Goal: Contribute content: Add original content to the website for others to see

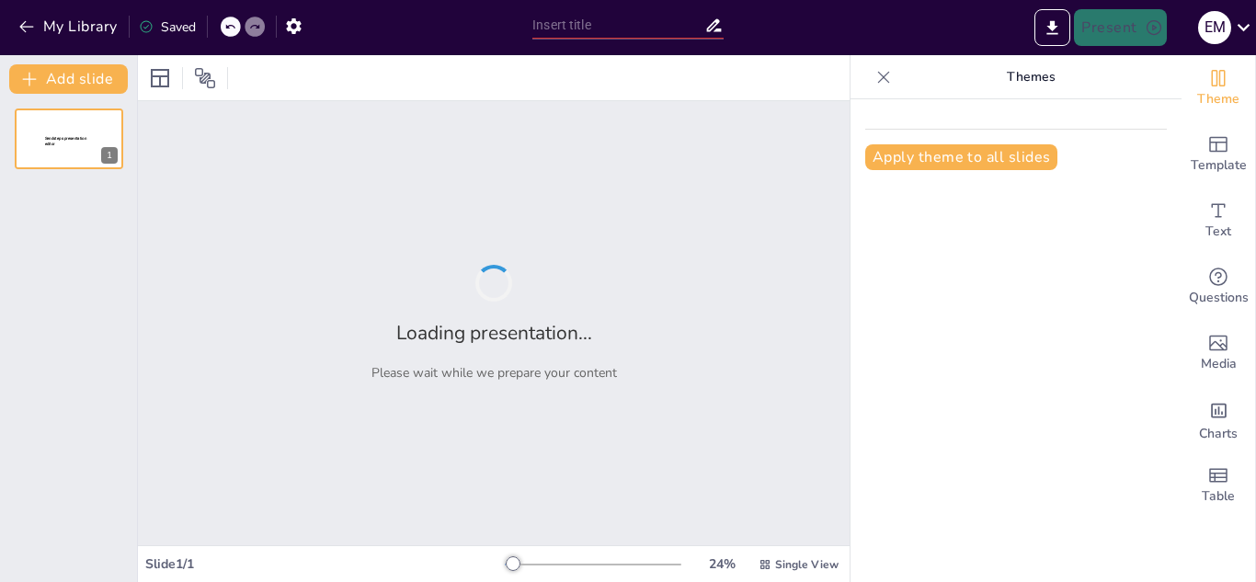
type input "Protocolos de Seguridad en Preparatorias Estatales: Marco Legal y Contexto"
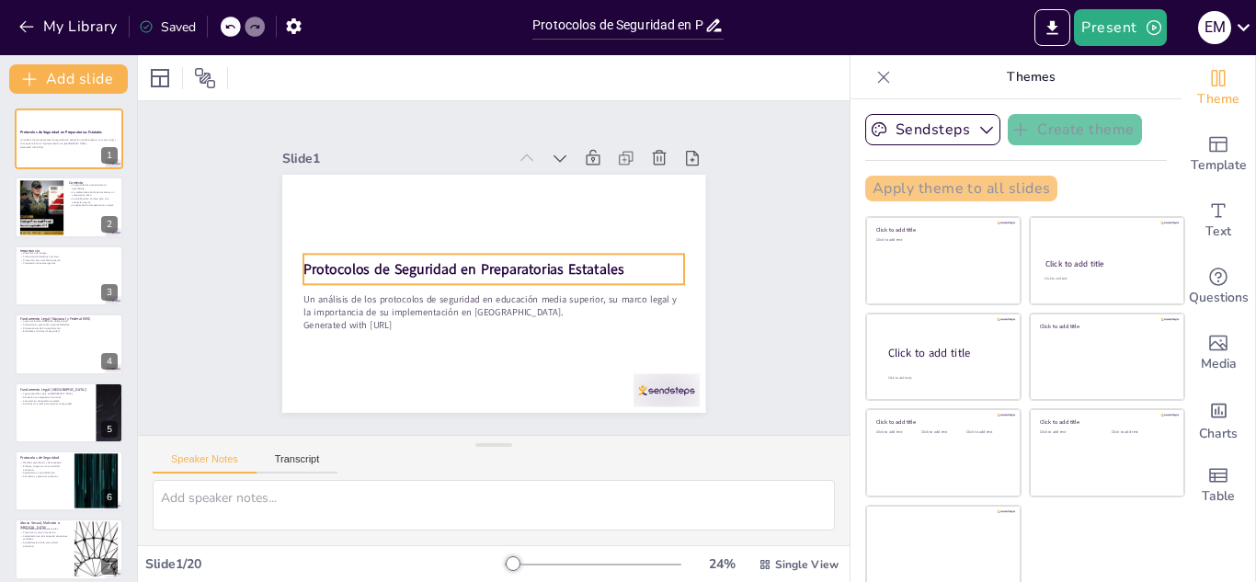
checkbox input "true"
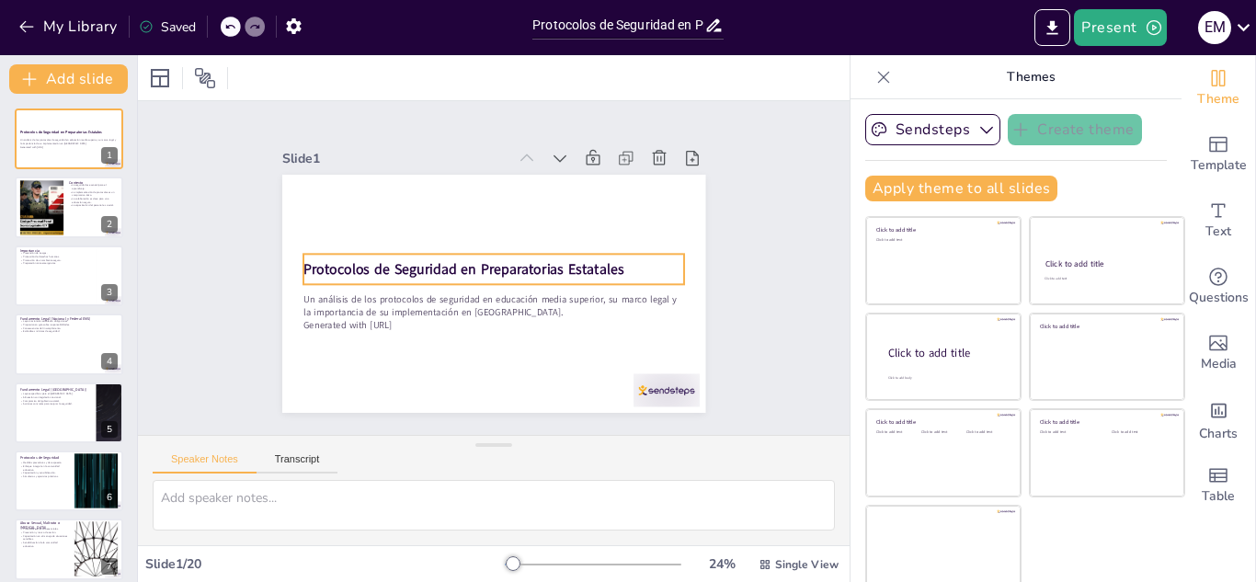
checkbox input "true"
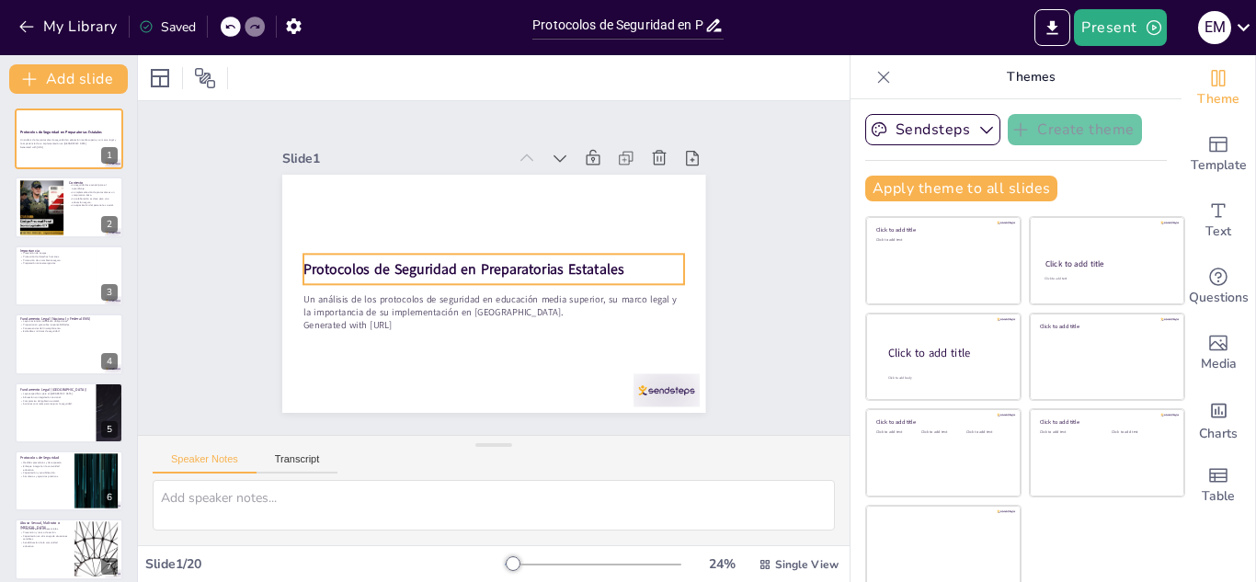
checkbox input "true"
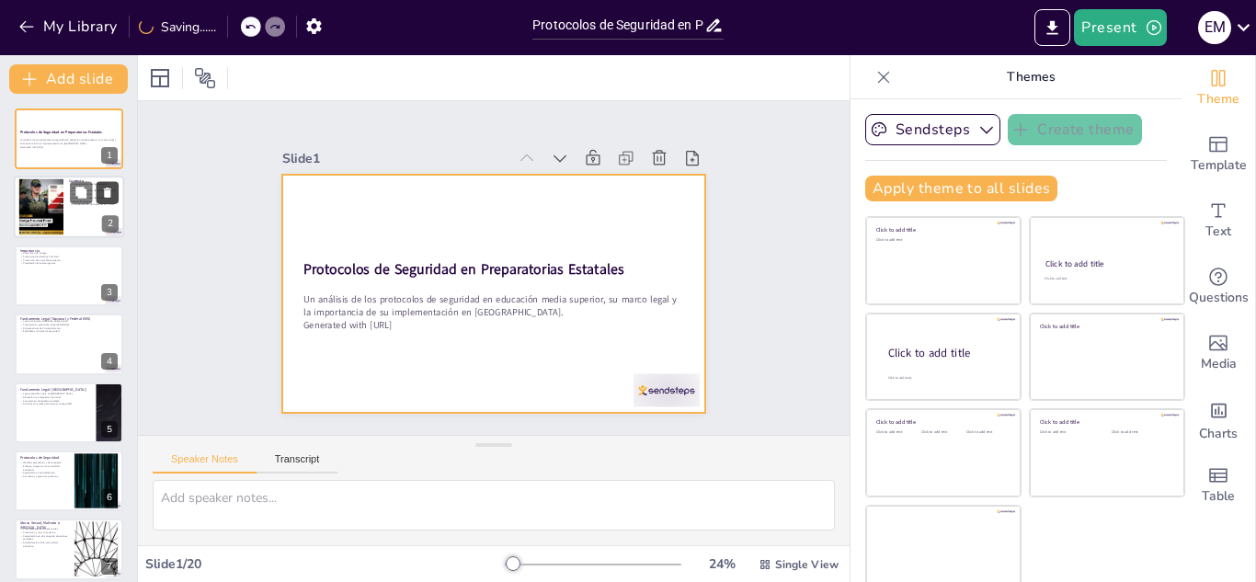
checkbox input "true"
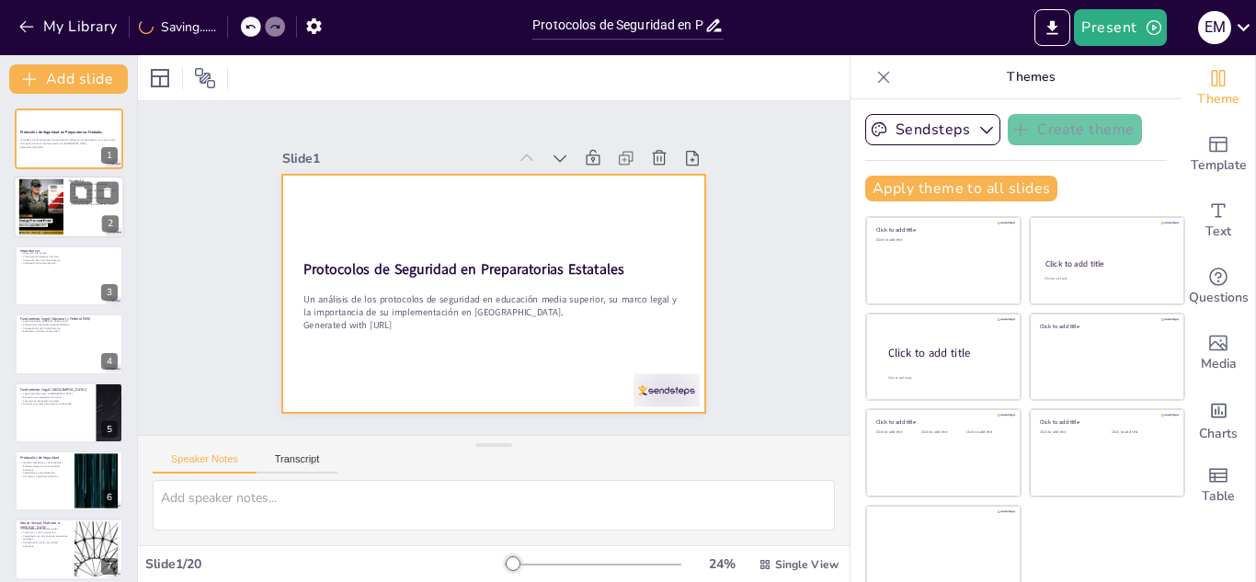
checkbox input "true"
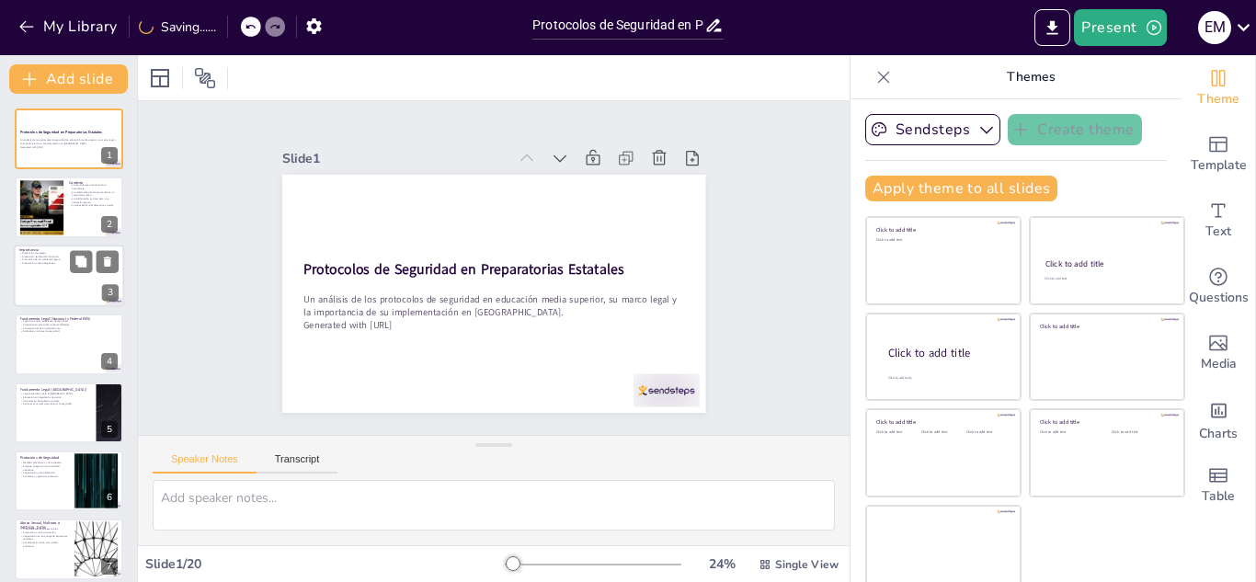
checkbox input "true"
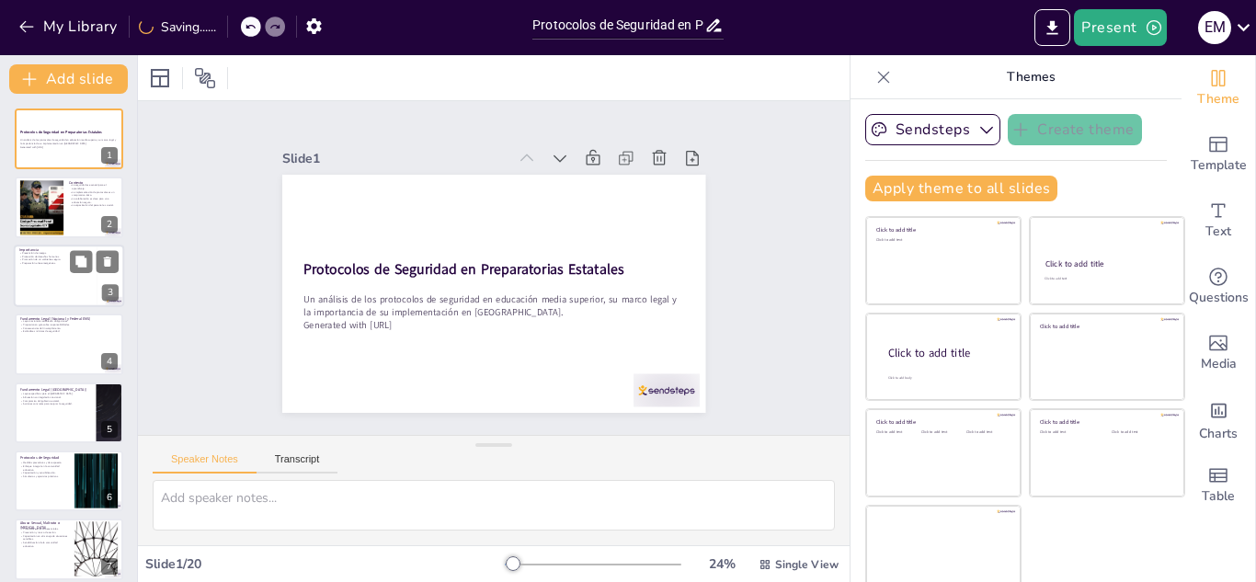
checkbox input "true"
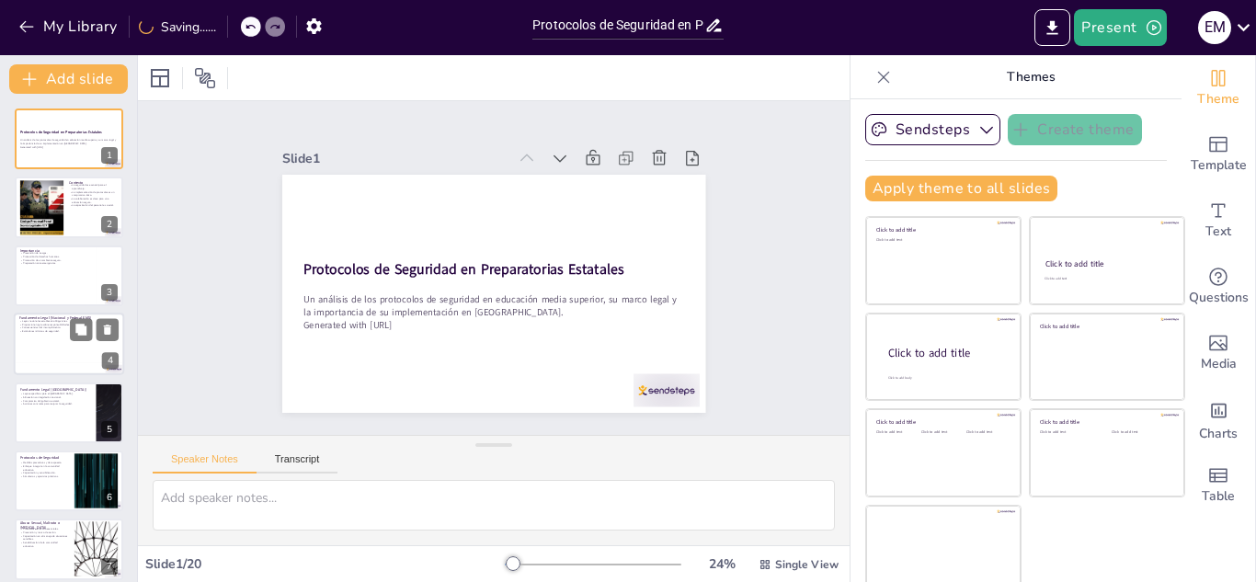
checkbox input "true"
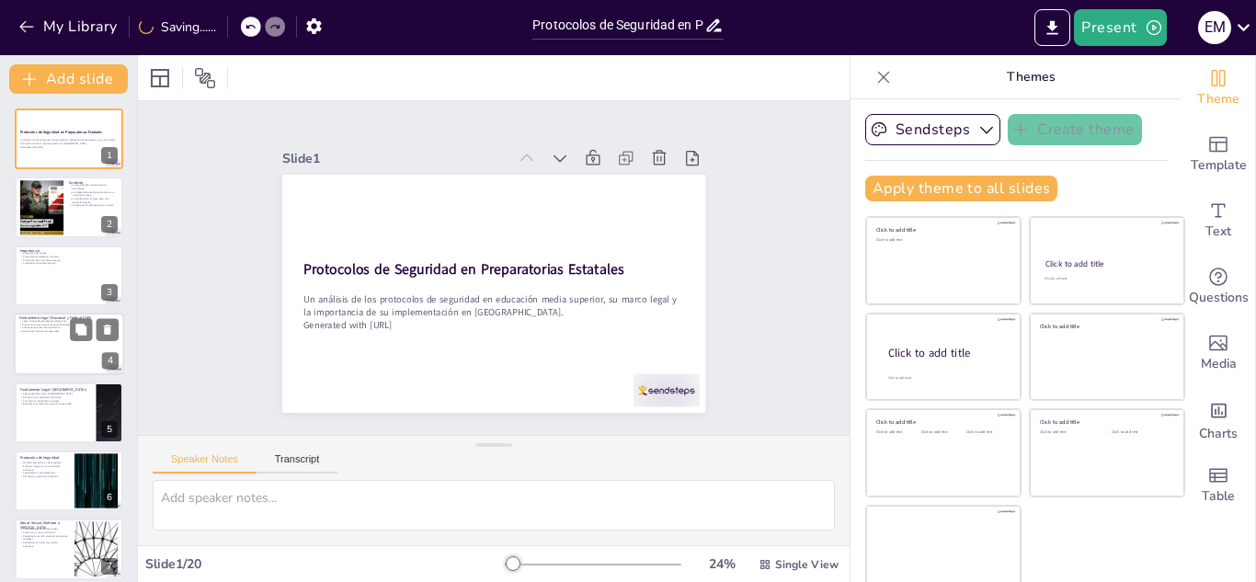
checkbox input "true"
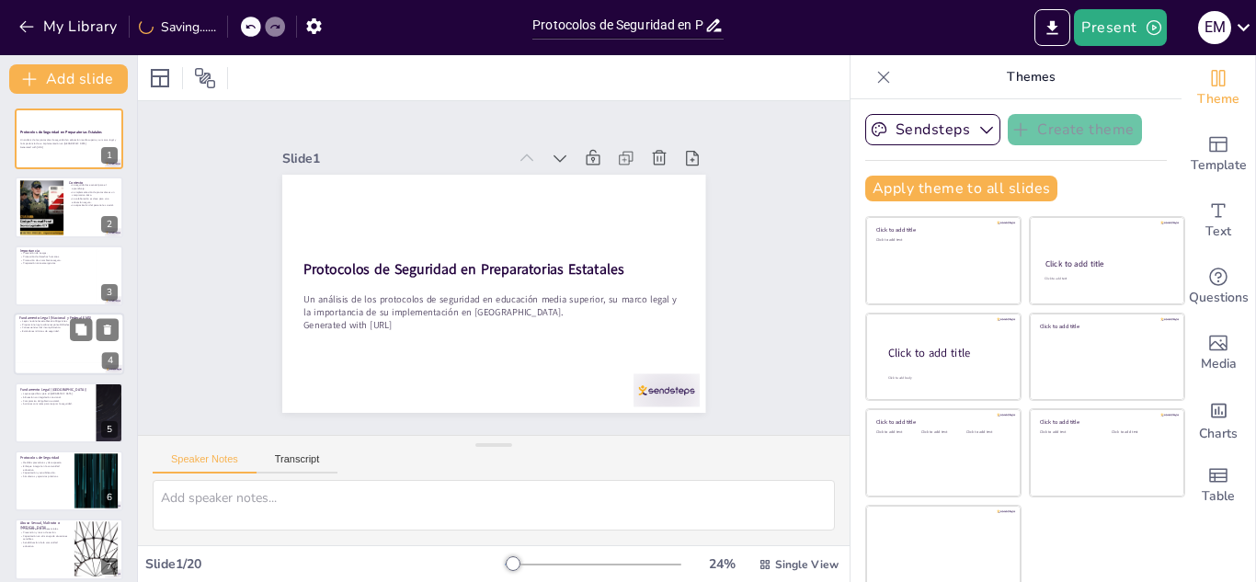
checkbox input "true"
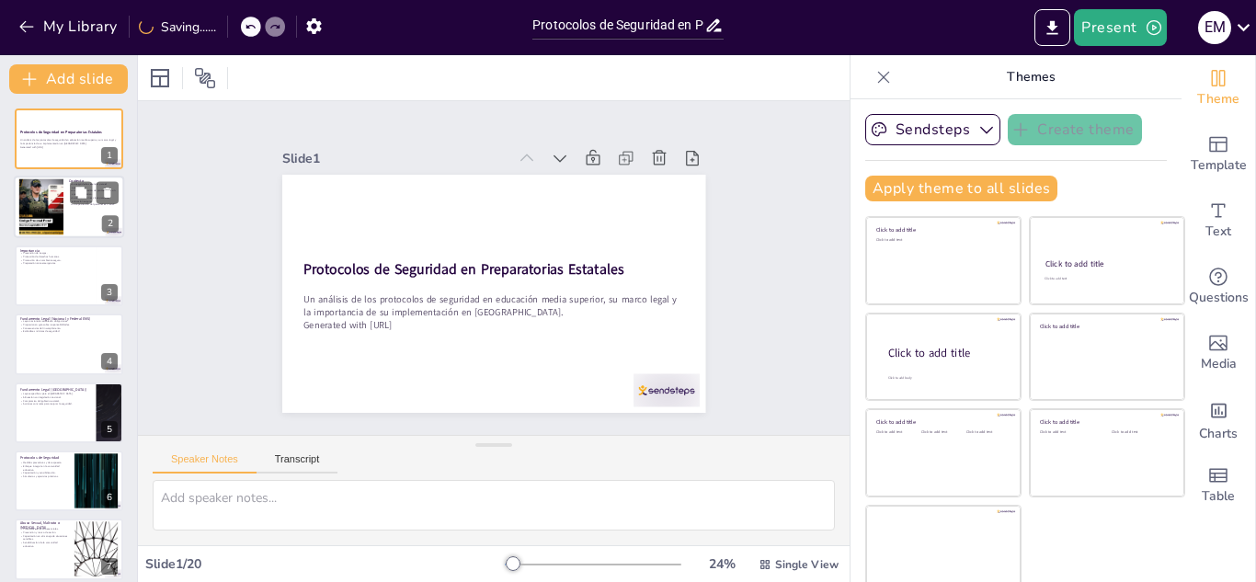
checkbox input "true"
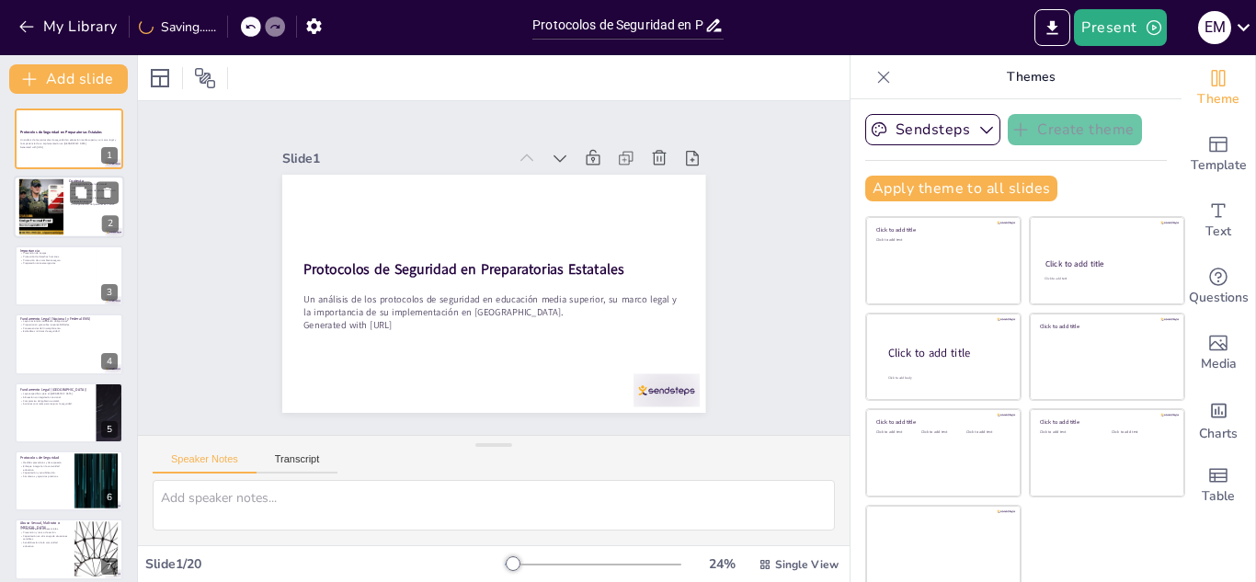
checkbox input "true"
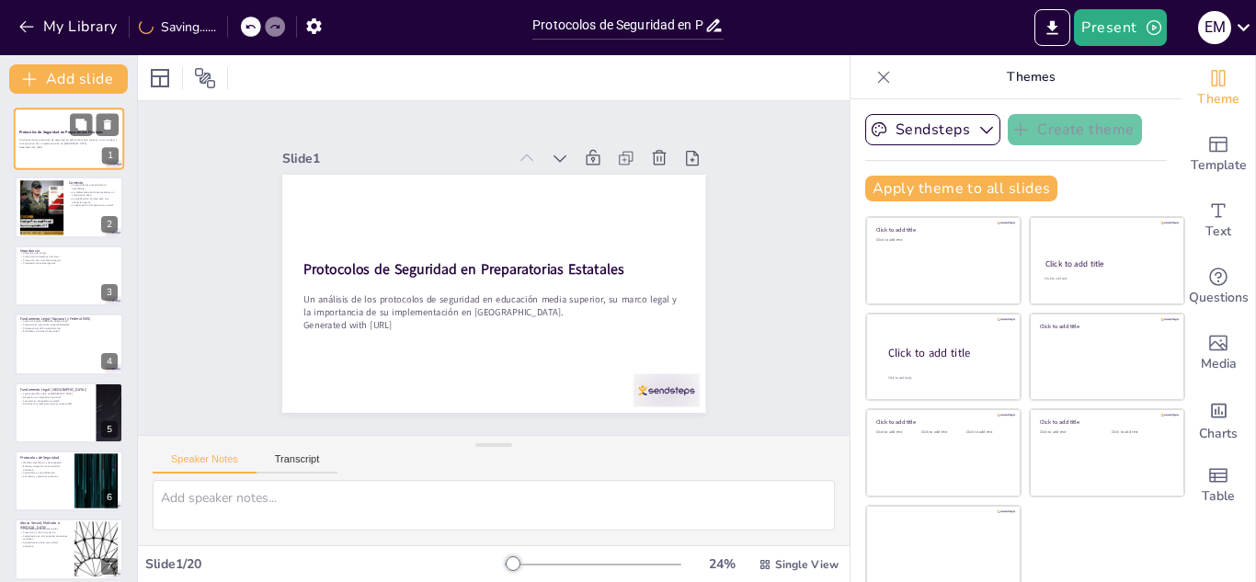
checkbox input "true"
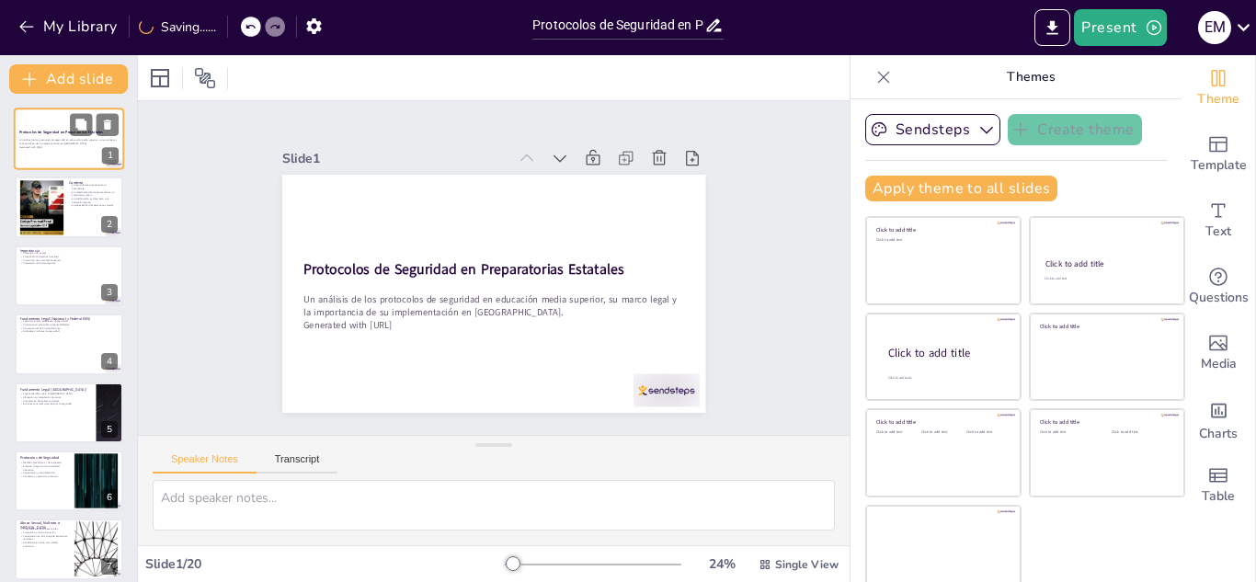
checkbox input "true"
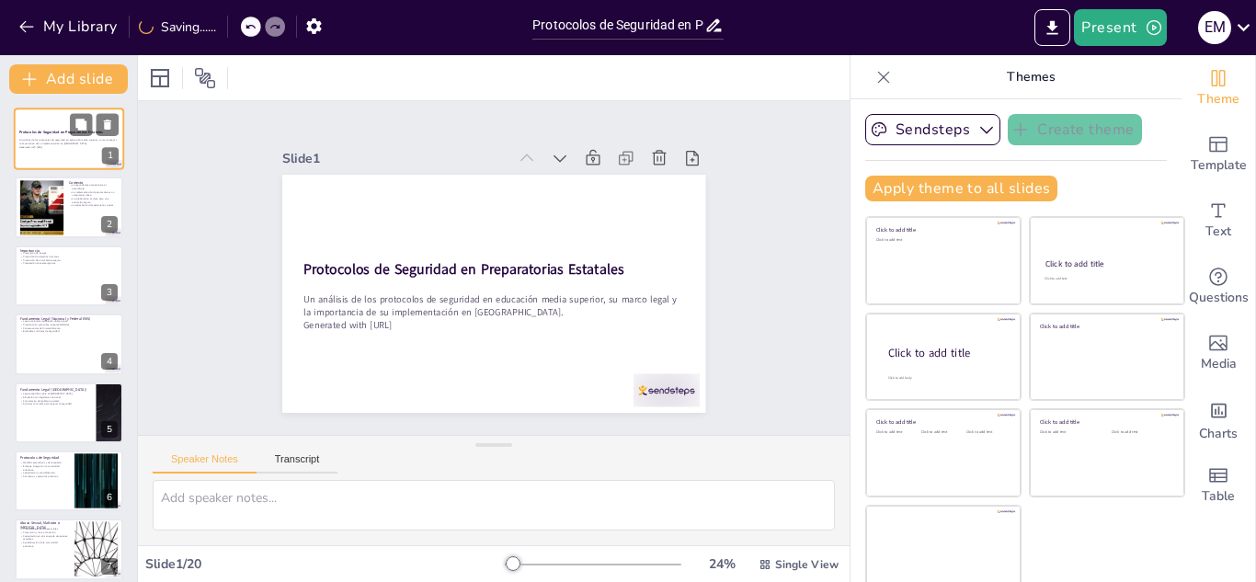
checkbox input "true"
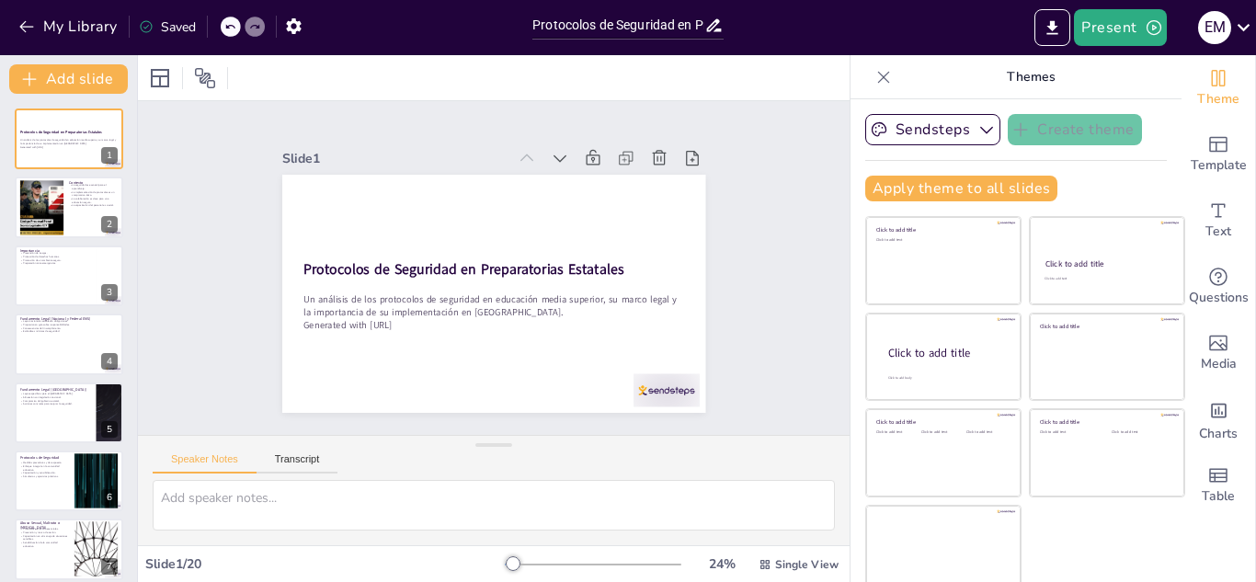
checkbox input "true"
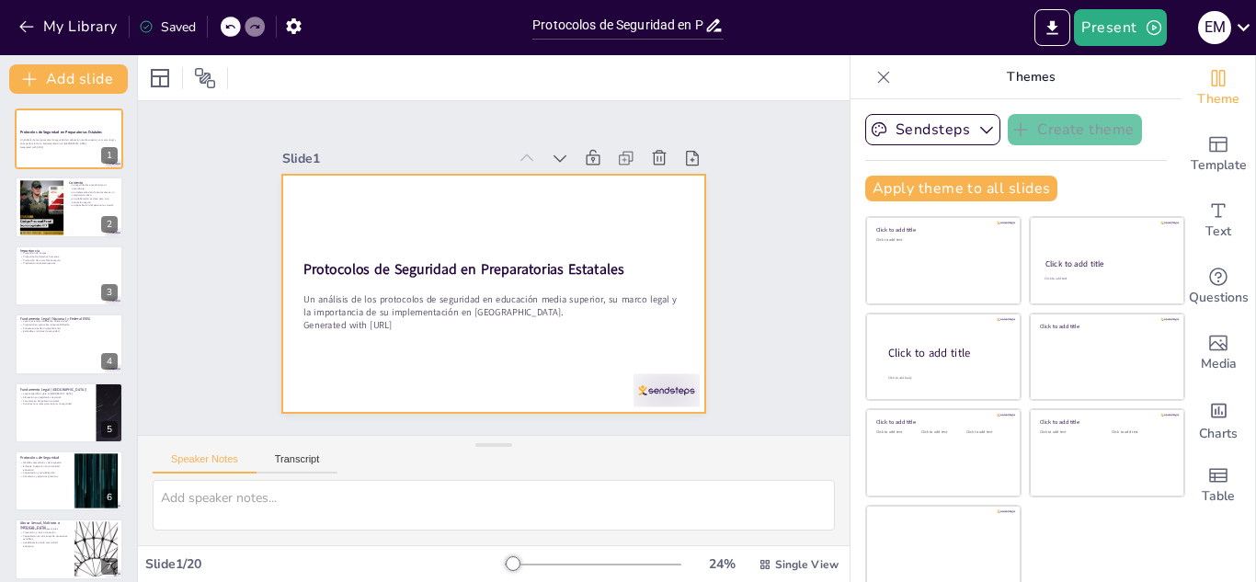
checkbox input "true"
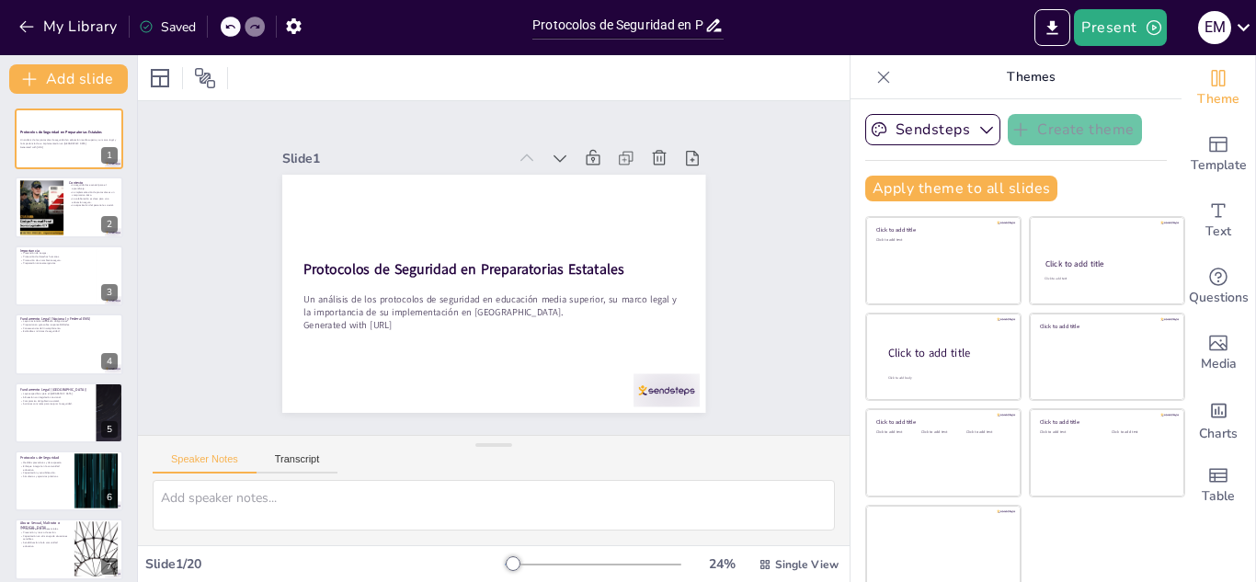
checkbox input "true"
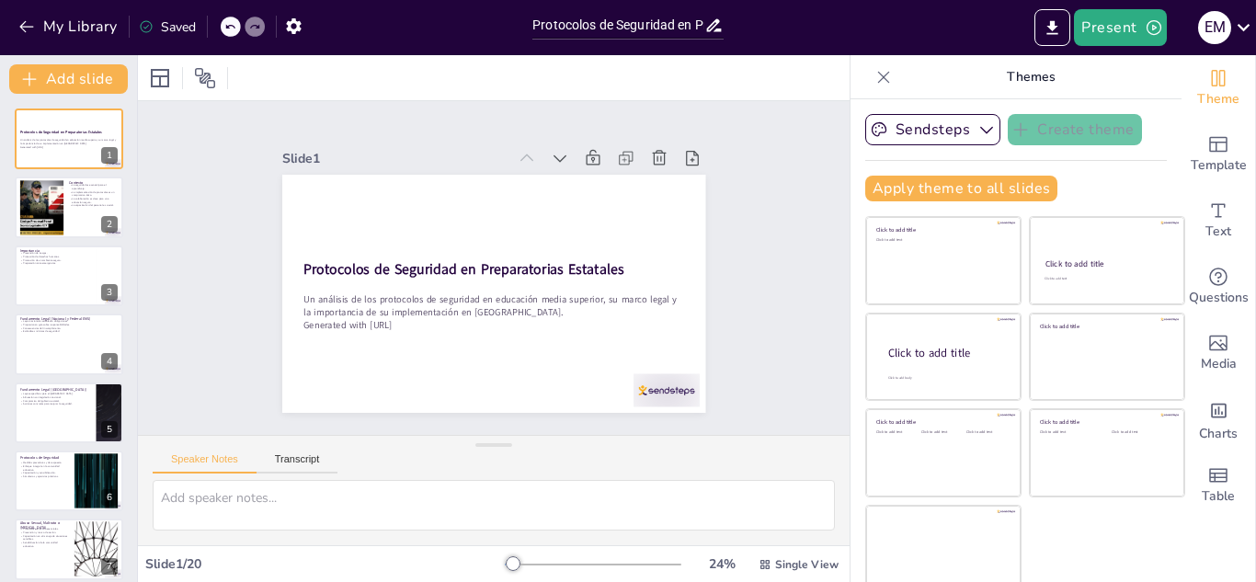
checkbox input "true"
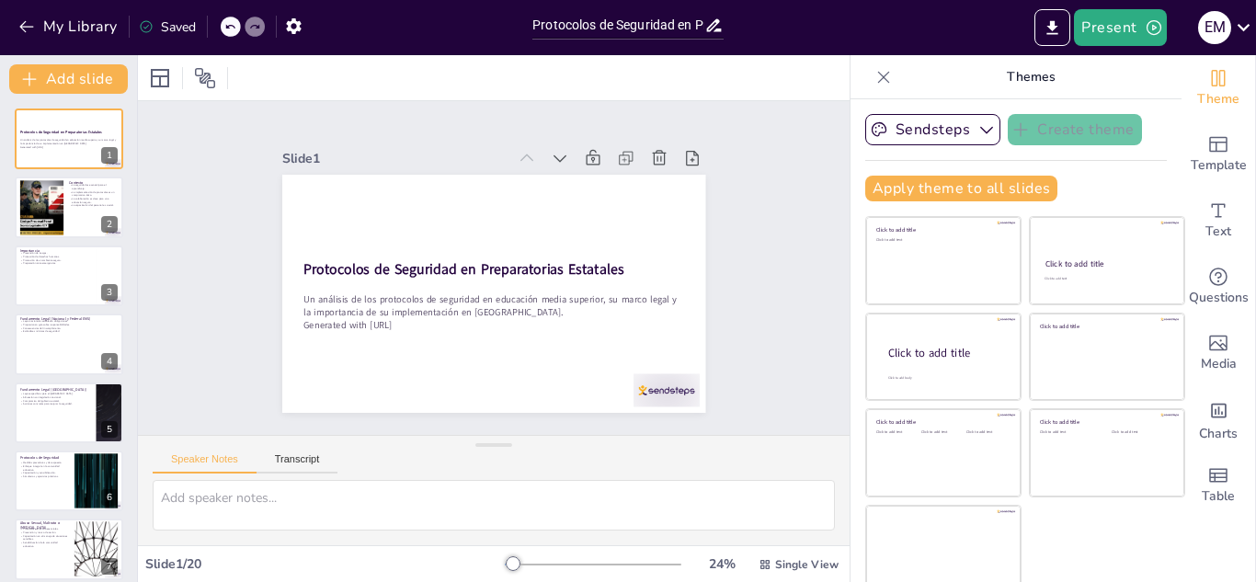
checkbox input "true"
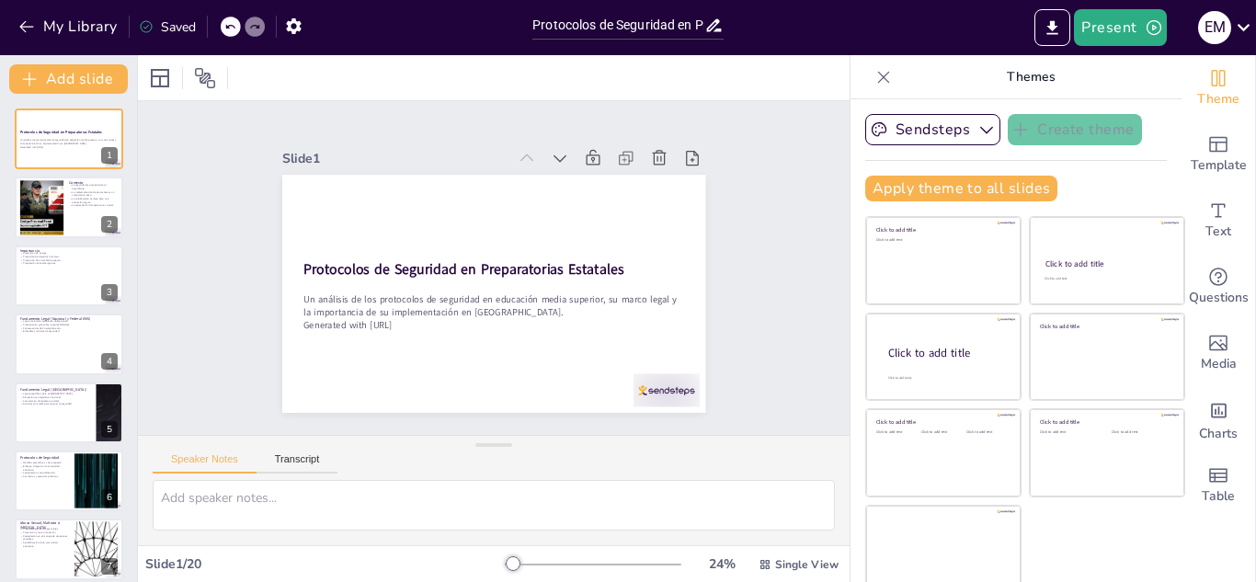
checkbox input "true"
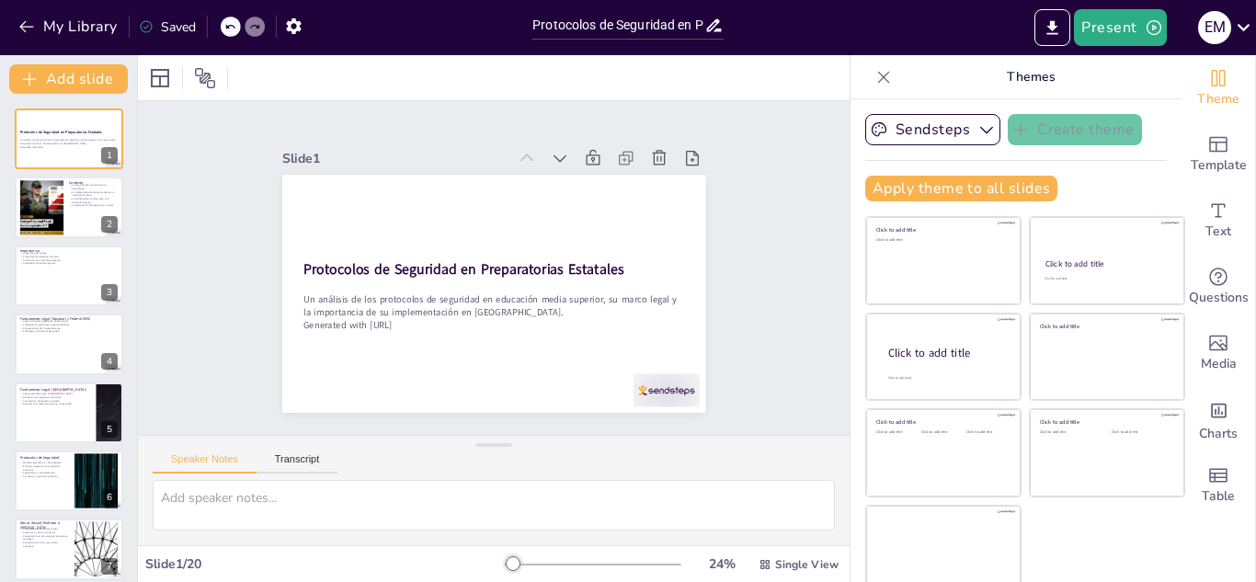
checkbox input "true"
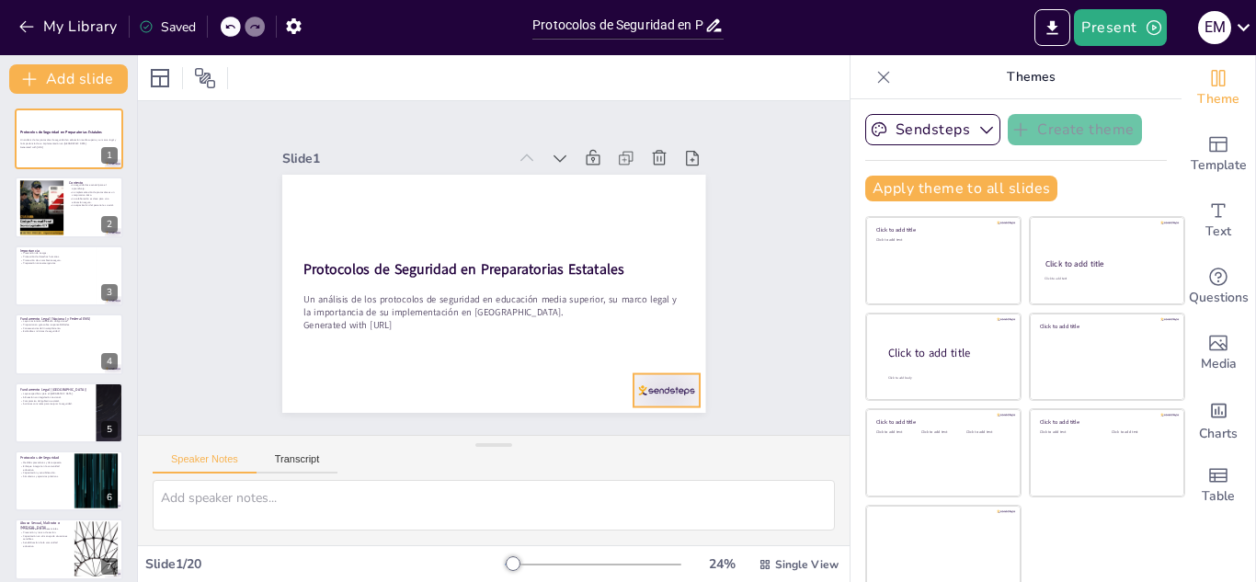
checkbox input "true"
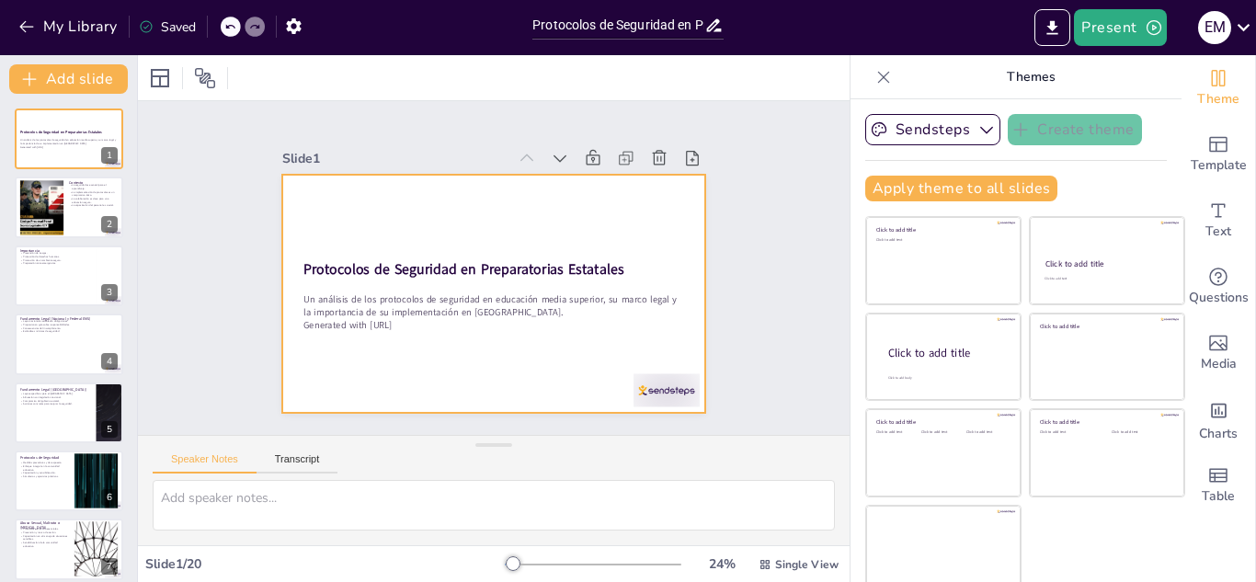
checkbox input "true"
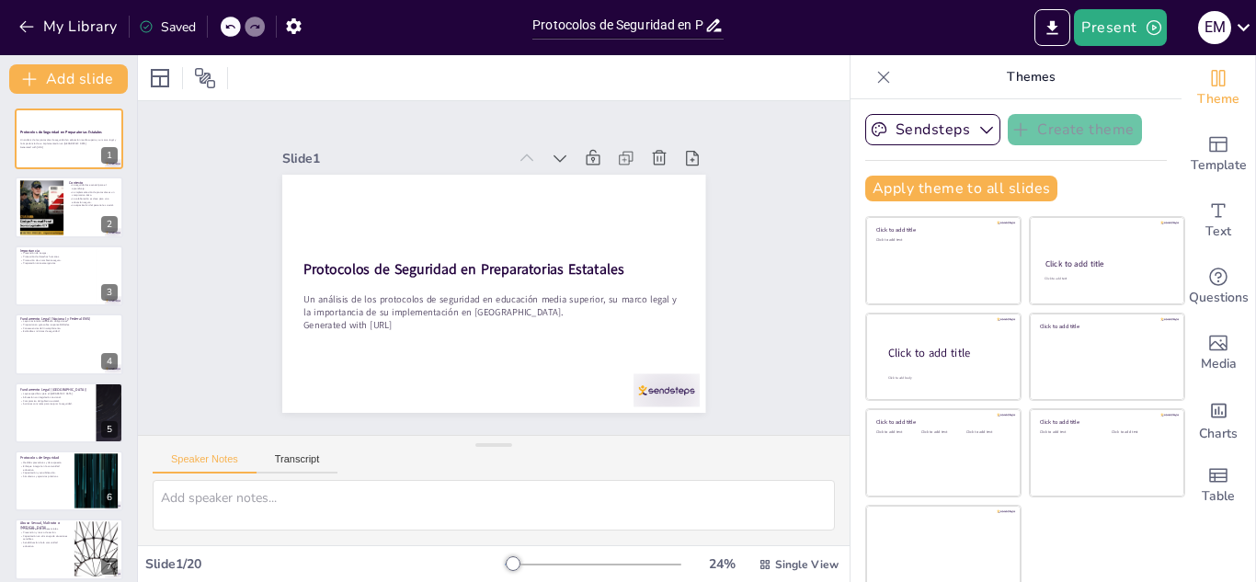
checkbox input "true"
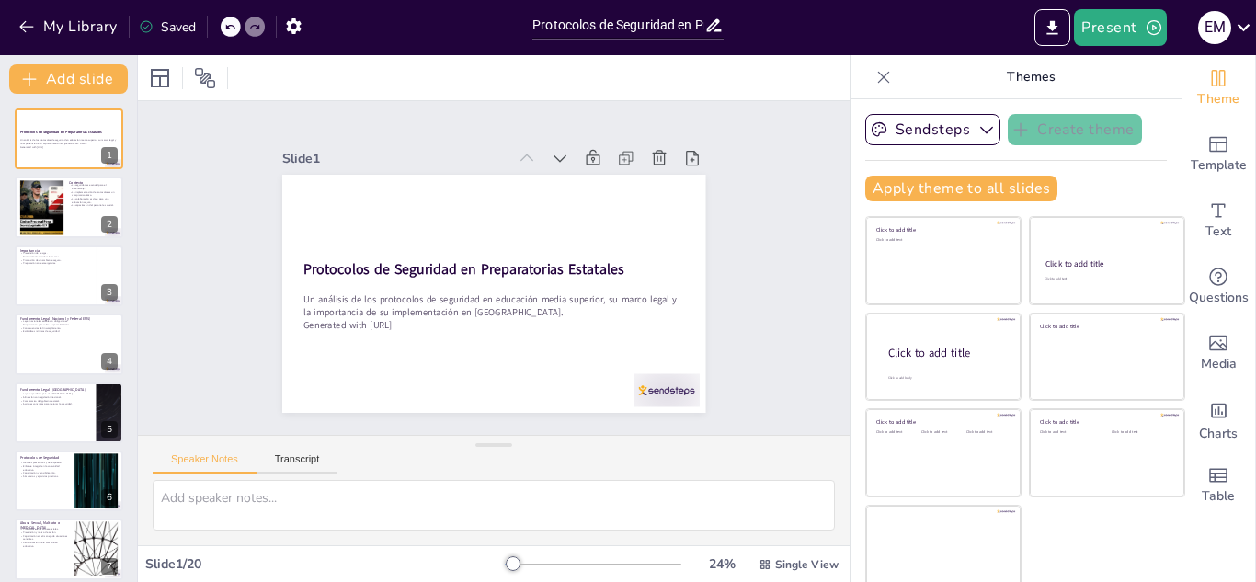
checkbox input "true"
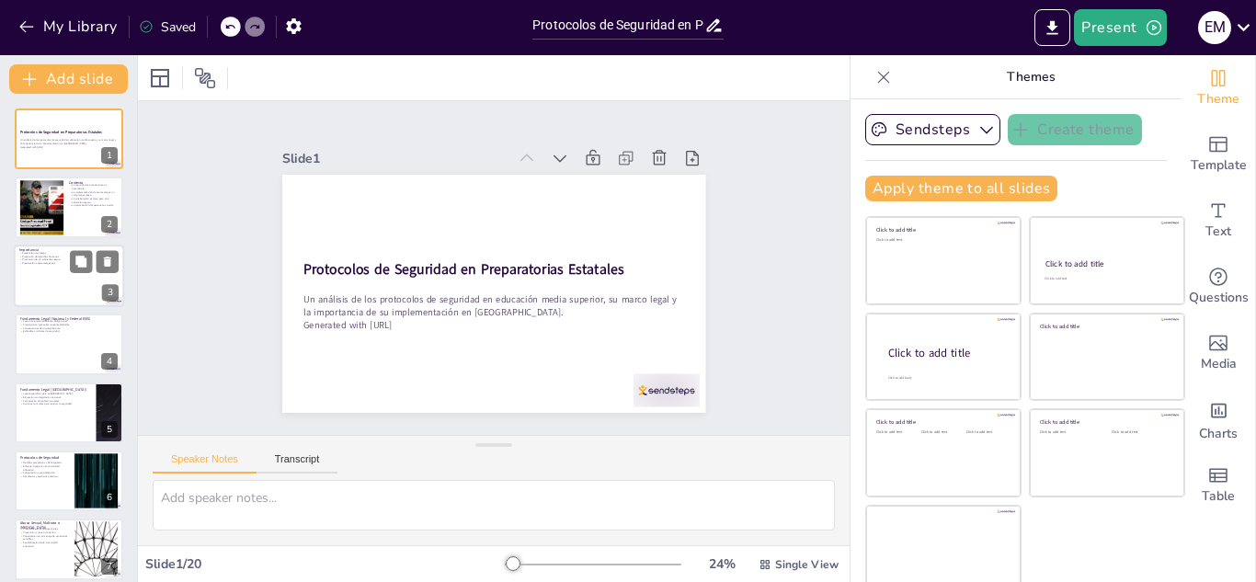
checkbox input "true"
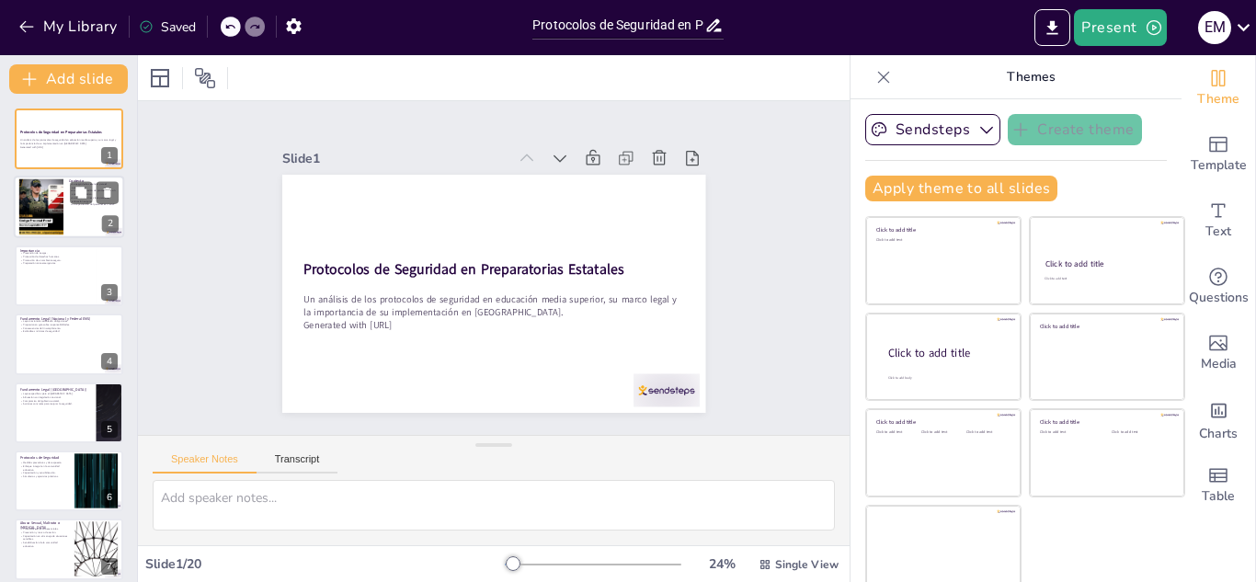
checkbox input "true"
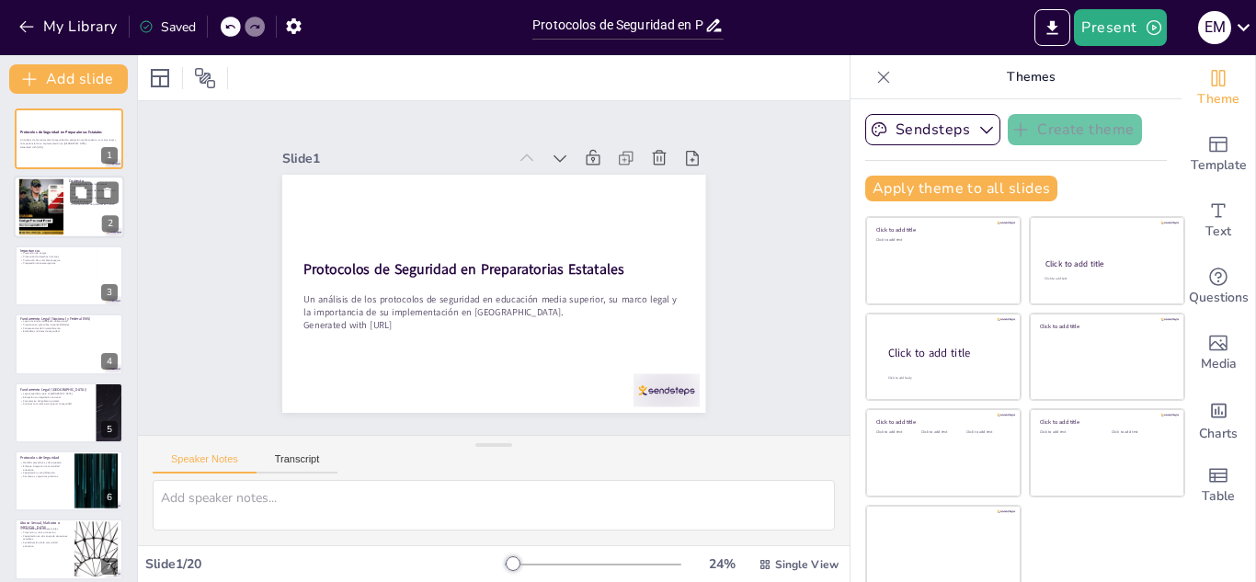
checkbox input "true"
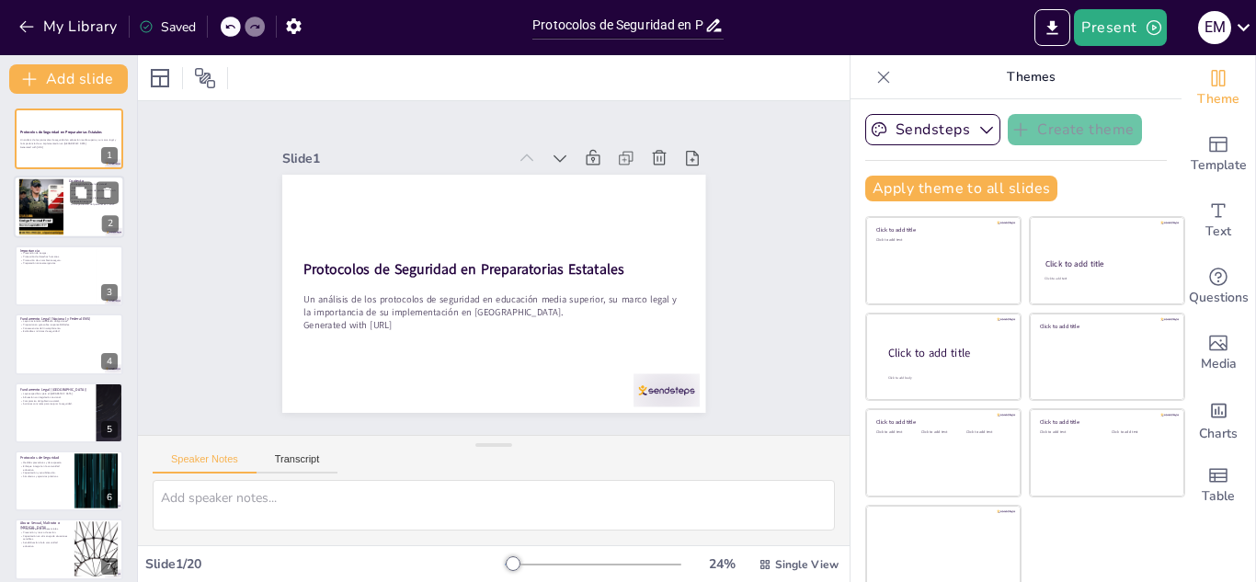
click at [40, 219] on div at bounding box center [41, 207] width 57 height 56
type textarea "Lo ipsumdolo si am conse adipiscinge se do eiusmod temporinc. Utl et dolorema a…"
checkbox input "true"
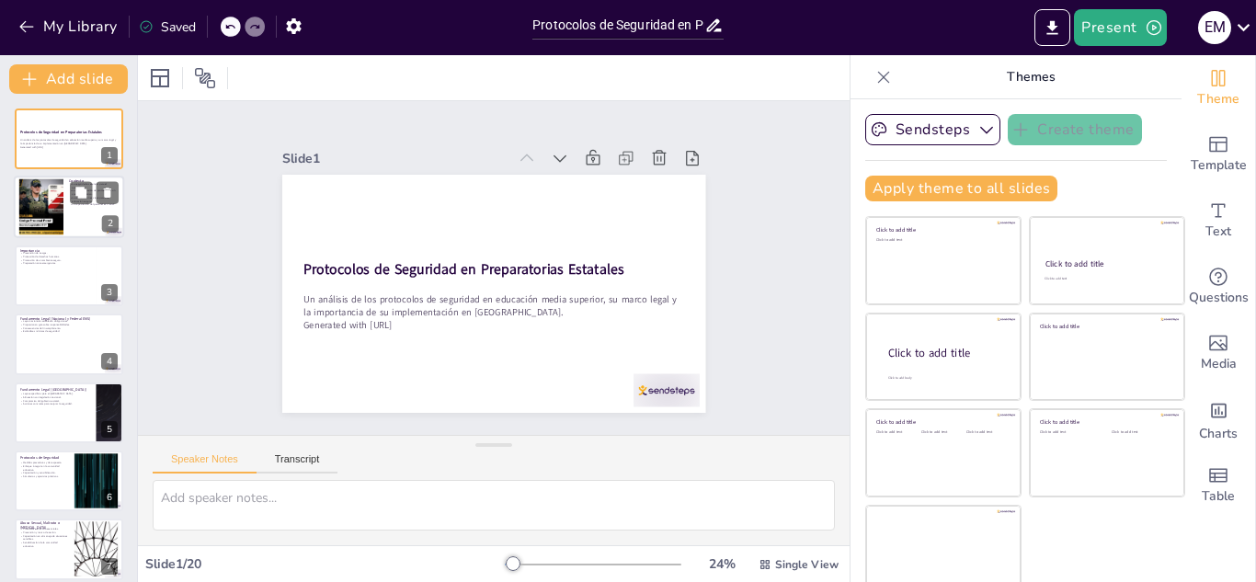
checkbox input "true"
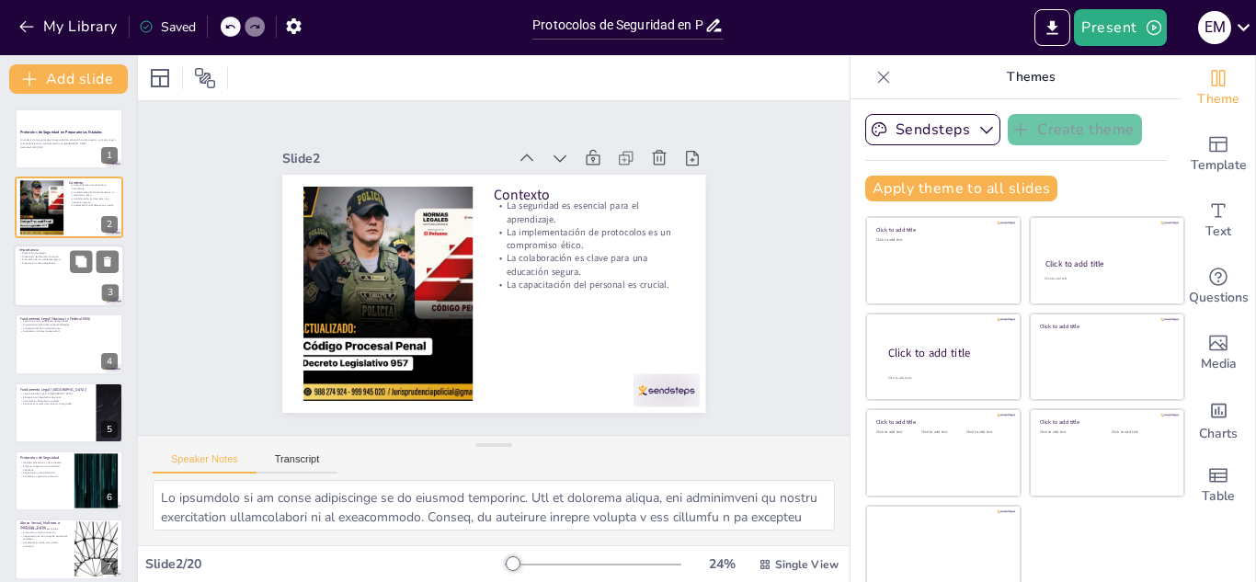
checkbox input "true"
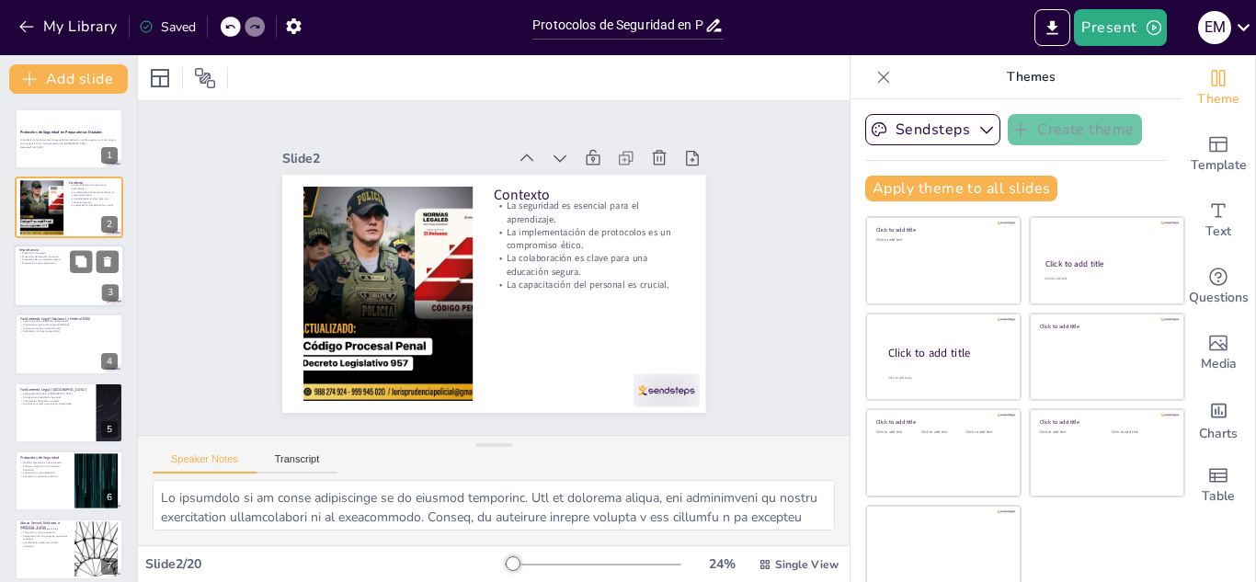
checkbox input "true"
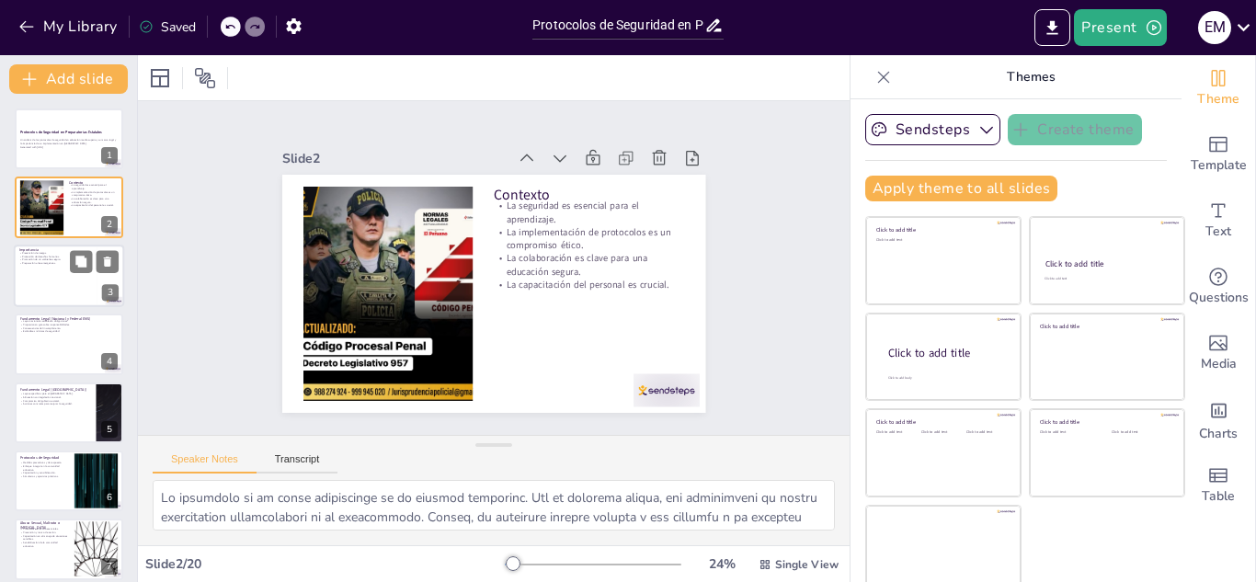
checkbox input "true"
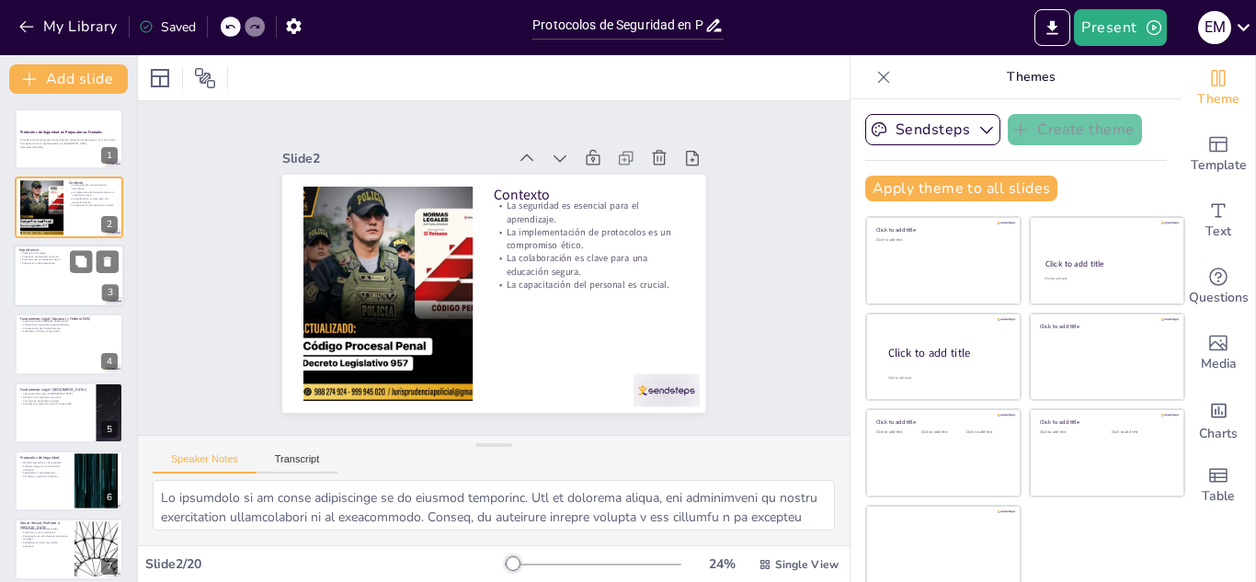
checkbox input "true"
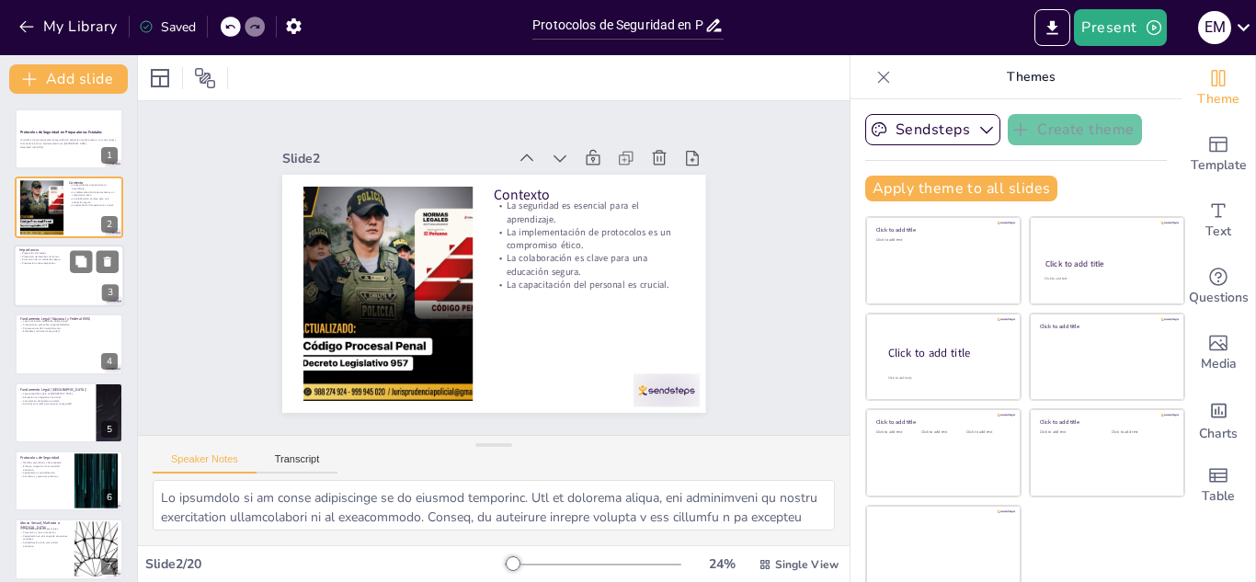
checkbox input "true"
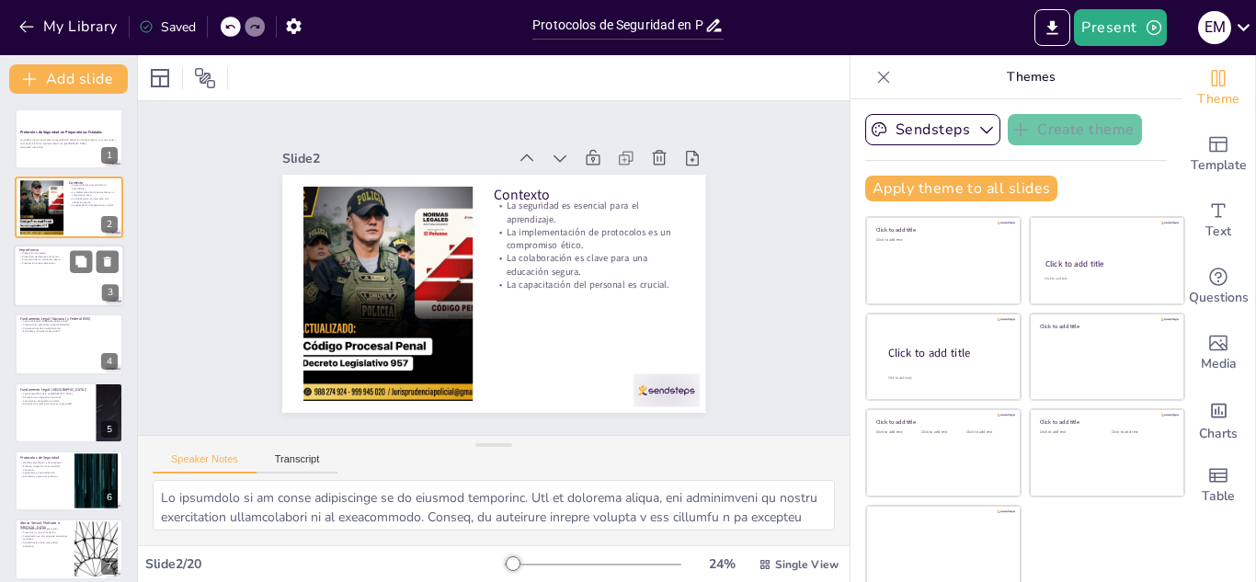
checkbox input "true"
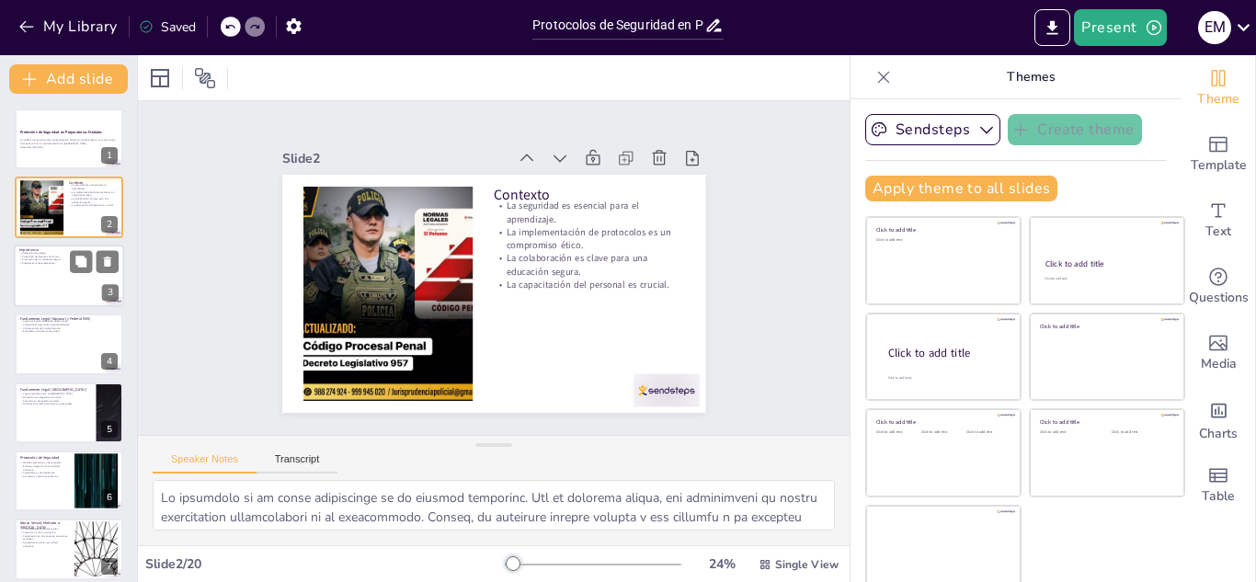
checkbox input "true"
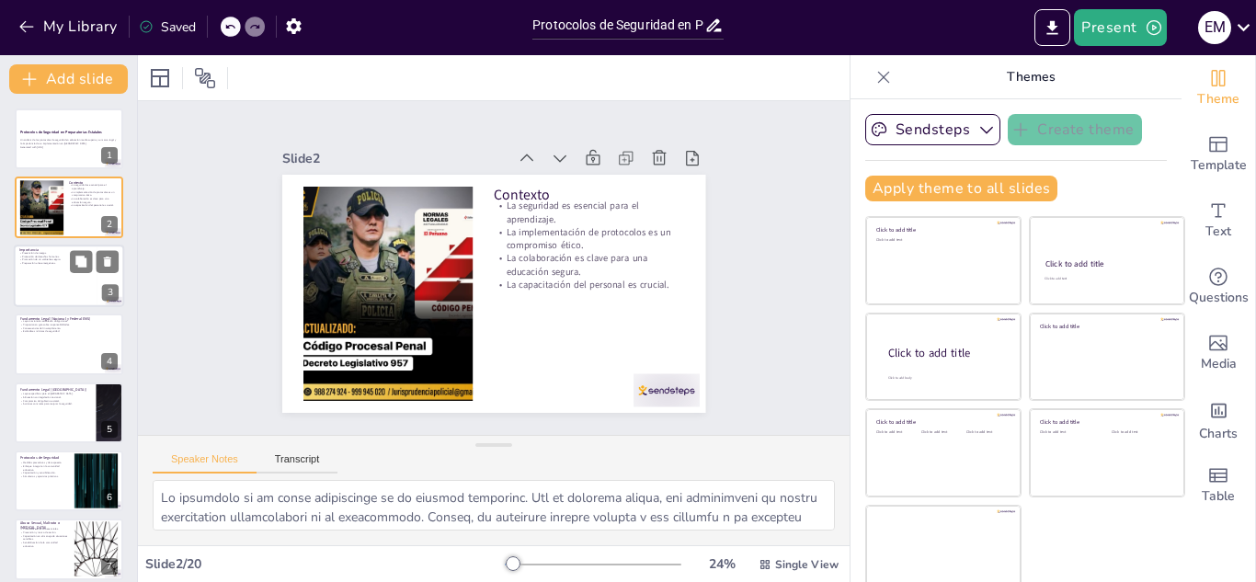
checkbox input "true"
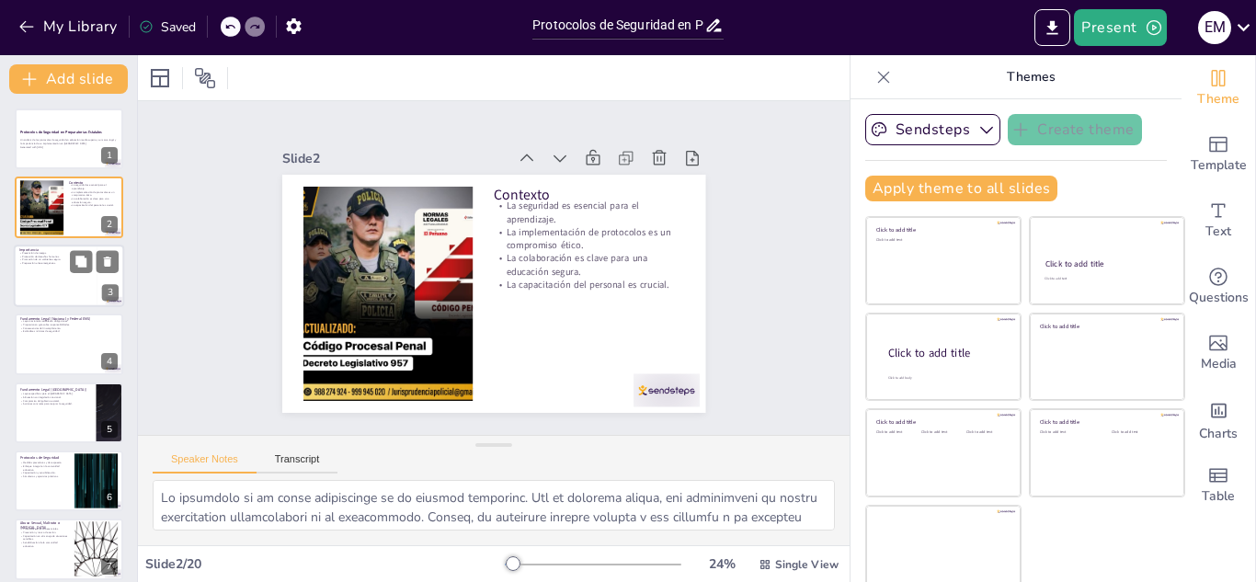
click at [48, 260] on div "Prevención de riesgos. Protección de derechos humanos. Promoción de un ambiente…" at bounding box center [55, 258] width 72 height 14
type textarea "La prevención de riesgos es uno de los objetivos principales de los protocolos …"
checkbox input "true"
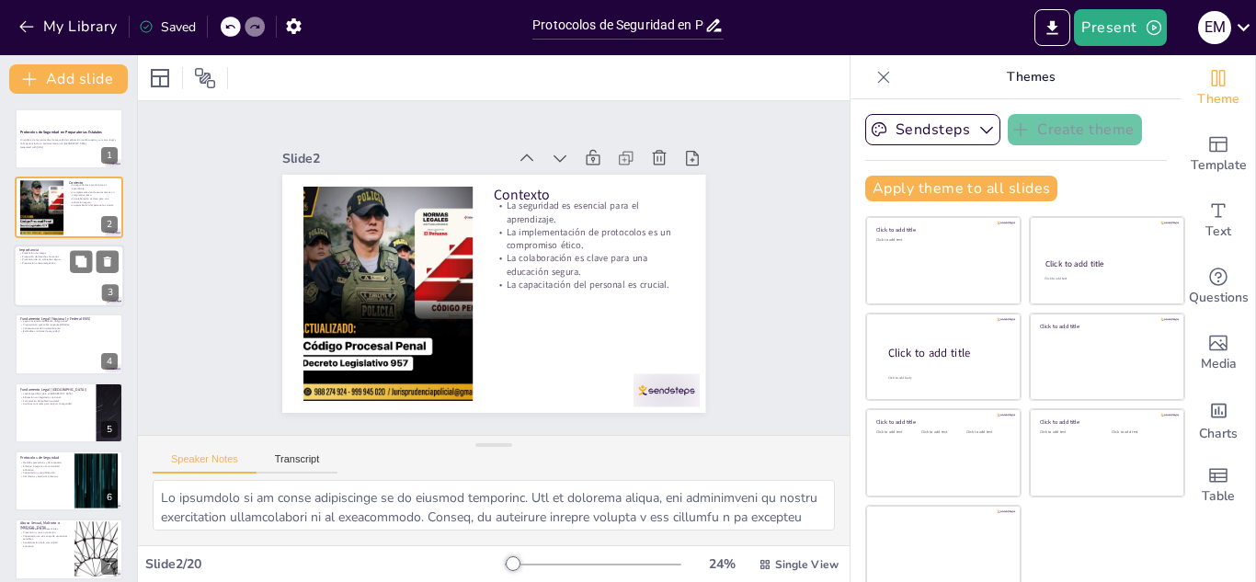
checkbox input "true"
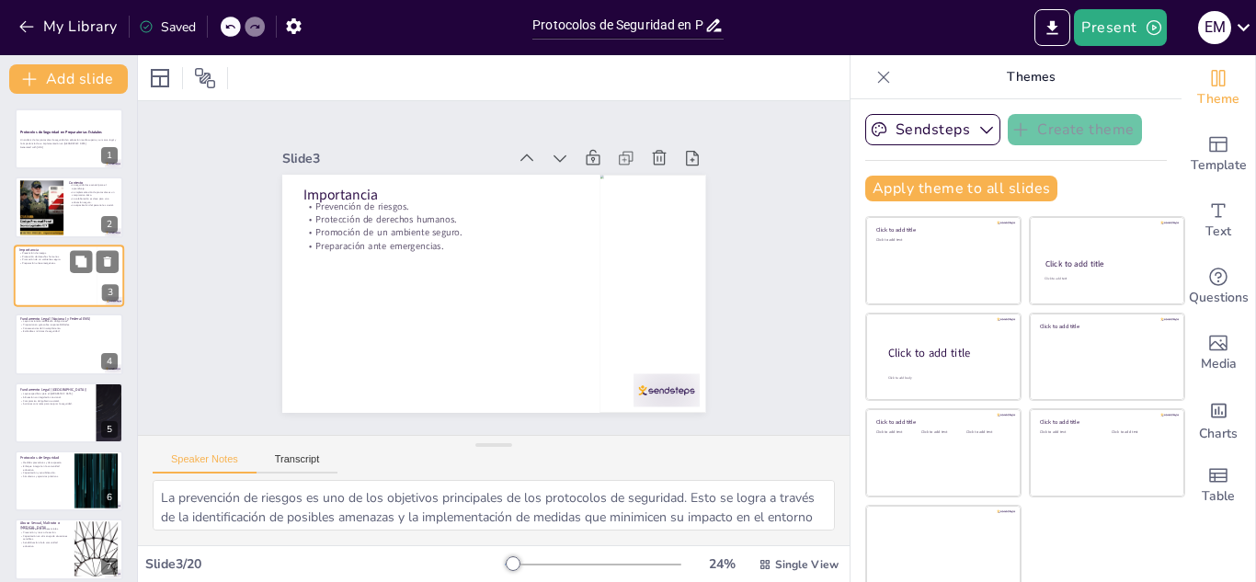
checkbox input "true"
click at [55, 330] on p "Estándares mínimos de seguridad." at bounding box center [68, 332] width 99 height 4
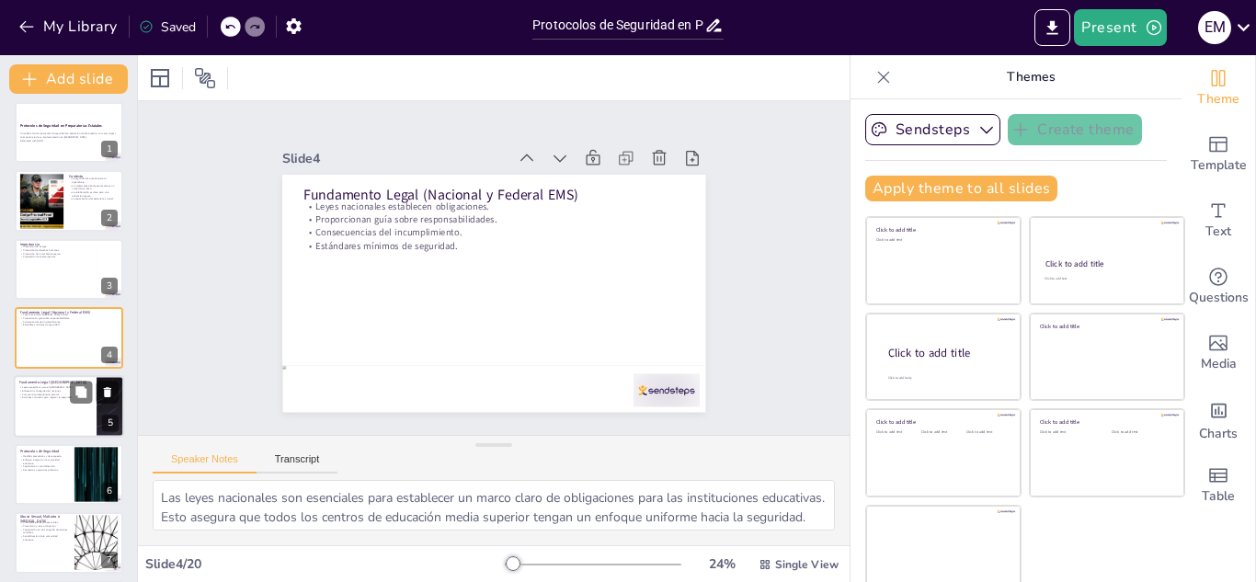
click at [35, 402] on div at bounding box center [69, 406] width 110 height 63
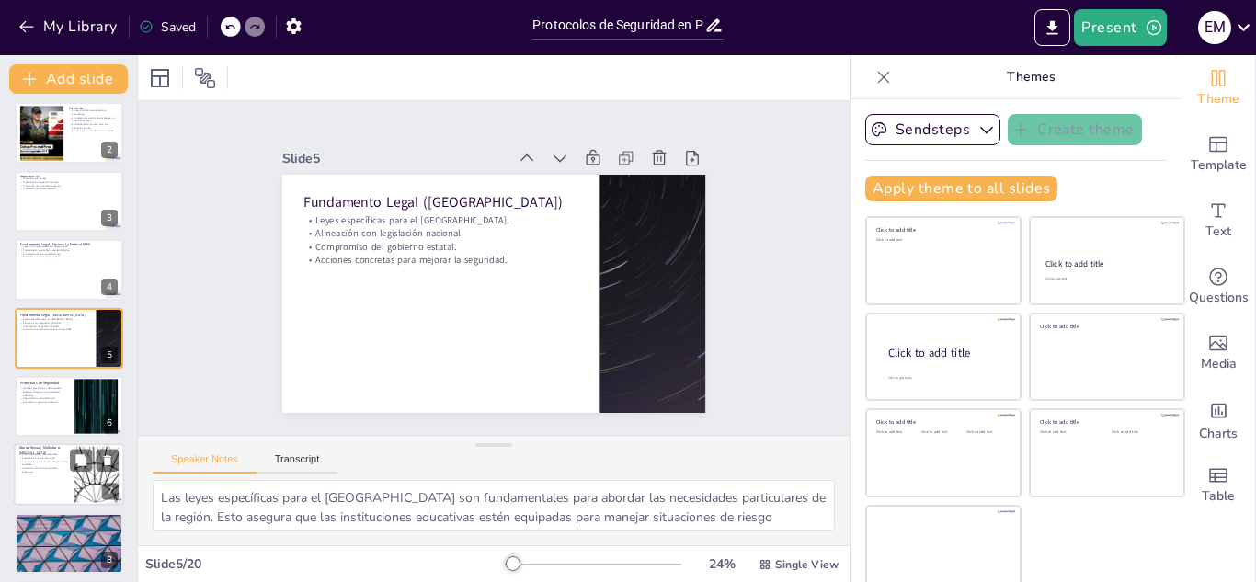
click at [36, 479] on div at bounding box center [69, 475] width 110 height 63
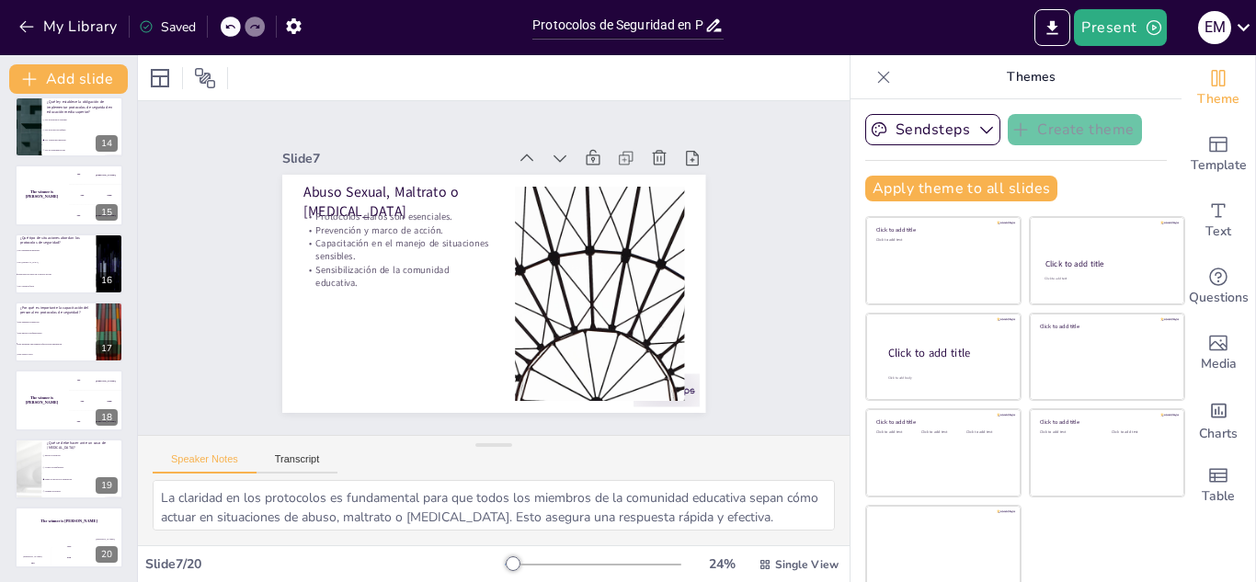
scroll to position [902, 0]
click at [51, 460] on ul "Ignorar la situación Actuar con indiferencia Seguir los protocolos establecidos…" at bounding box center [82, 473] width 83 height 48
